Goal: Task Accomplishment & Management: Manage account settings

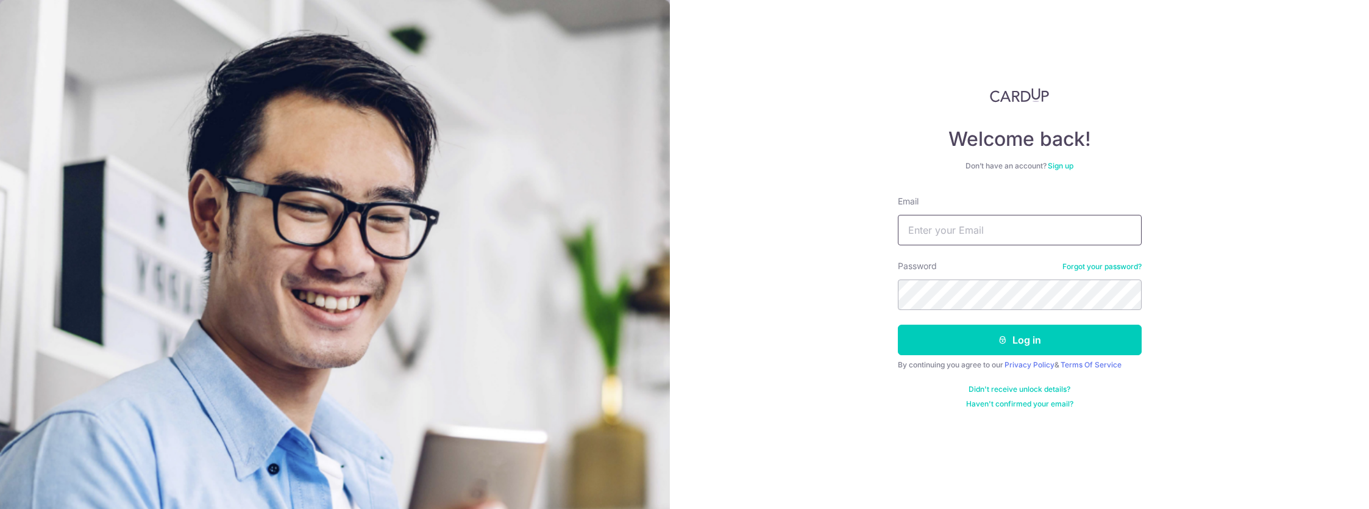
click at [946, 235] on input "Email" at bounding box center [1020, 230] width 244 height 30
type input "[EMAIL_ADDRESS][DOMAIN_NAME]"
click at [1040, 346] on button "Log in" at bounding box center [1020, 339] width 244 height 30
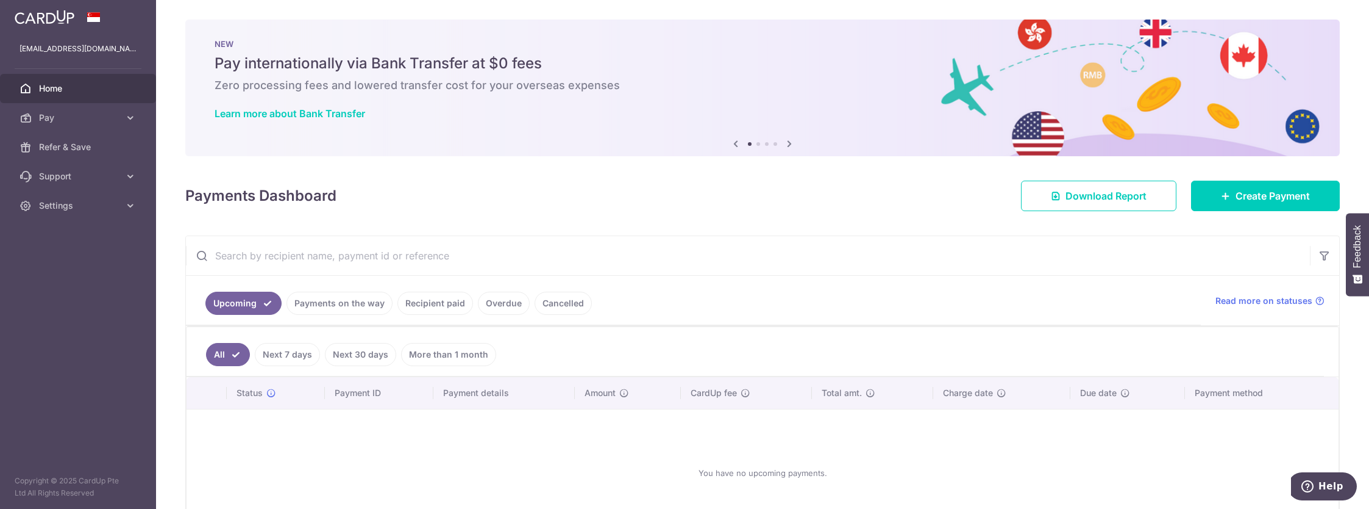
click at [566, 305] on link "Cancelled" at bounding box center [563, 302] width 57 height 23
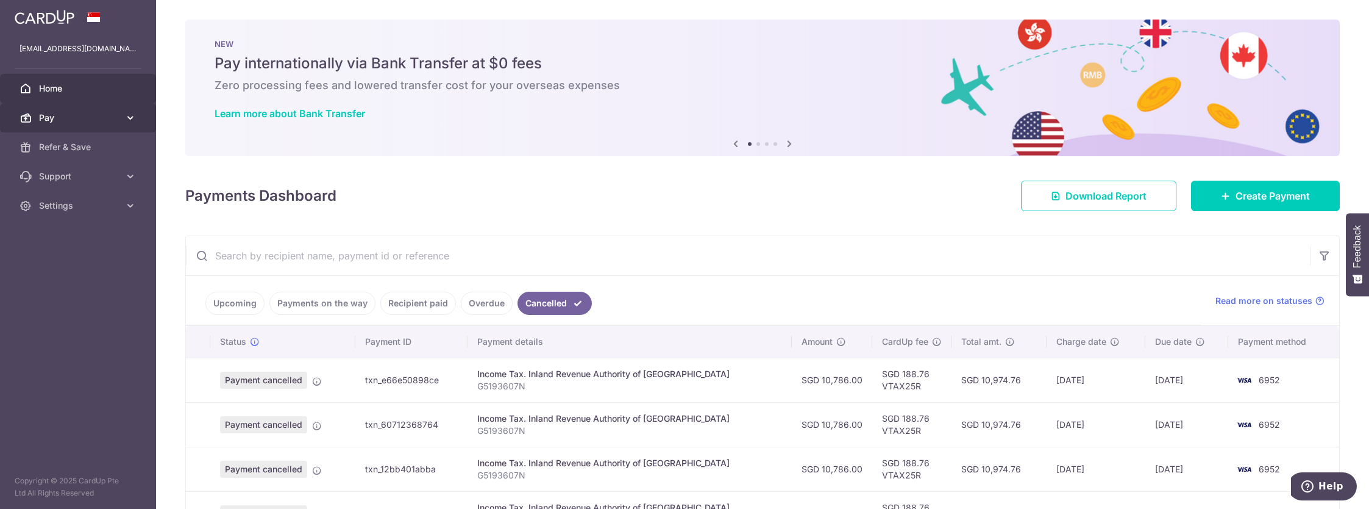
click at [54, 118] on span "Pay" at bounding box center [79, 118] width 80 height 12
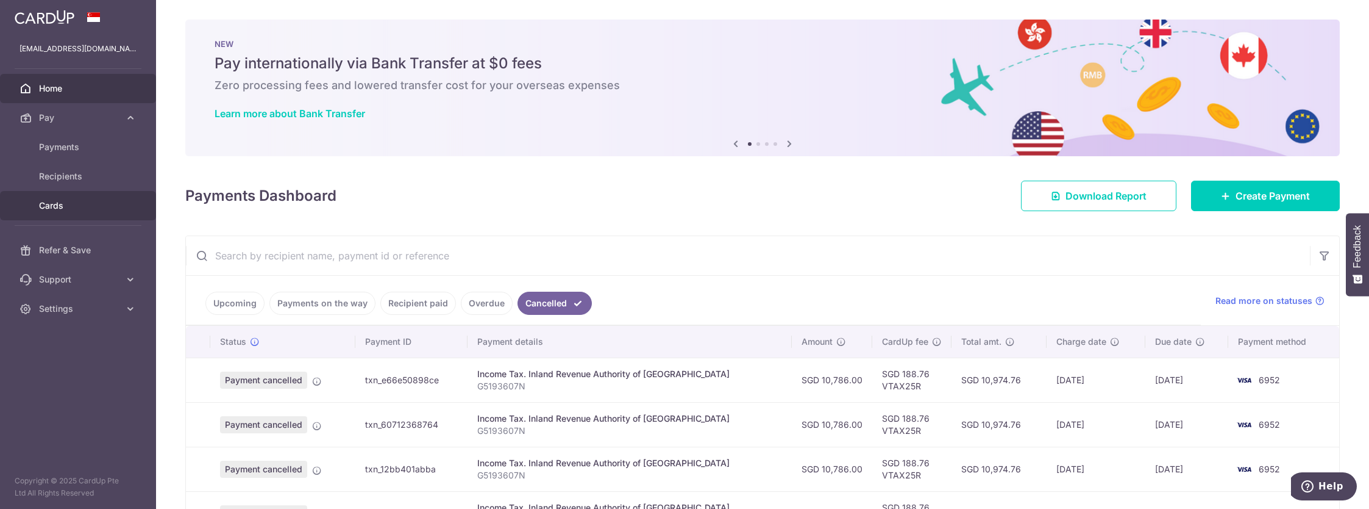
click at [54, 198] on link "Cards" at bounding box center [78, 205] width 156 height 29
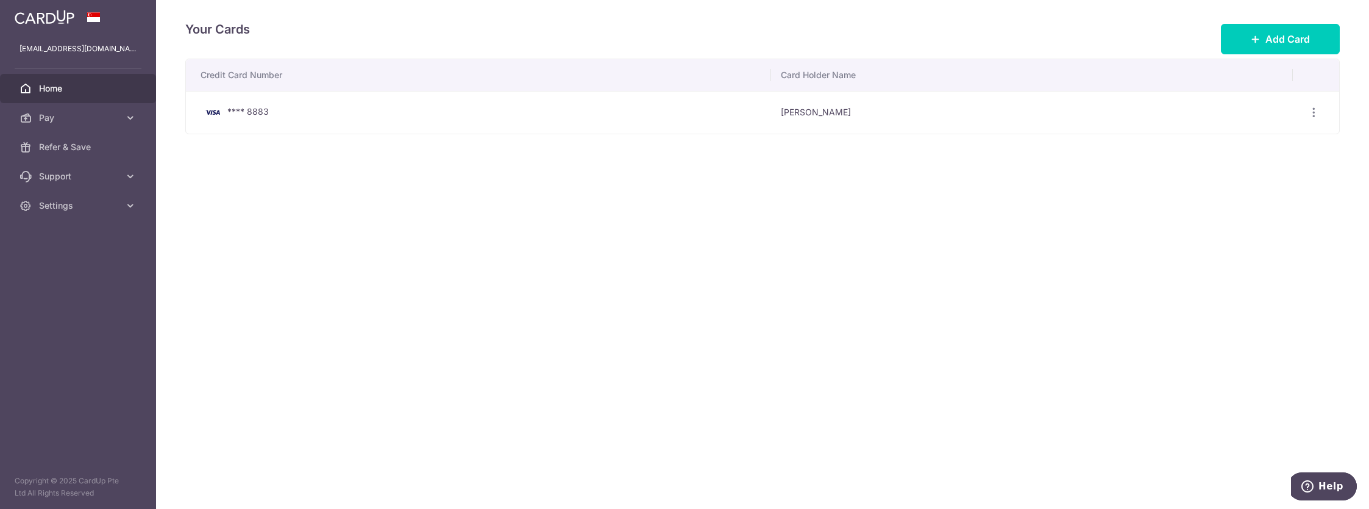
click at [49, 85] on span "Home" at bounding box center [79, 88] width 80 height 12
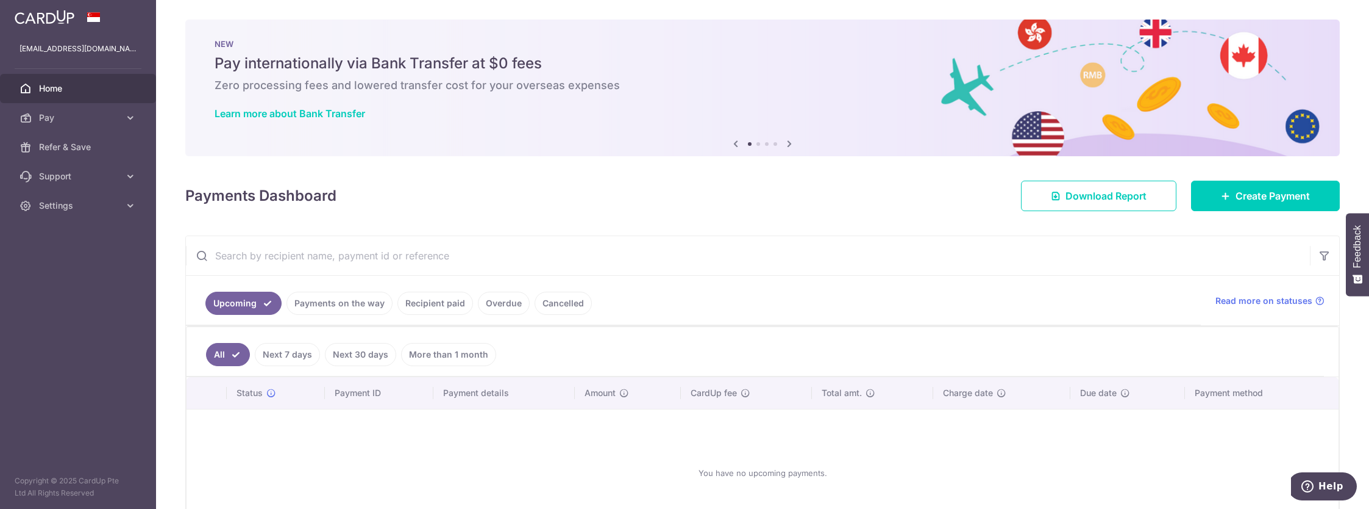
click at [571, 297] on link "Cancelled" at bounding box center [563, 302] width 57 height 23
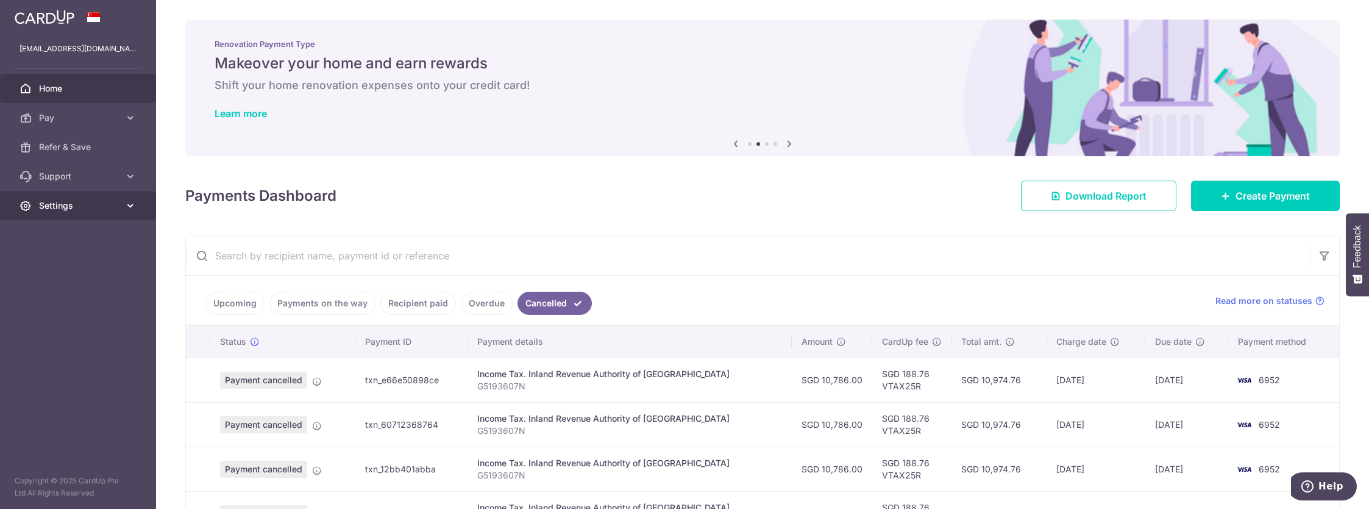
click at [59, 210] on span "Settings" at bounding box center [79, 205] width 80 height 12
click at [57, 259] on span "Logout" at bounding box center [79, 264] width 80 height 12
